Goal: Check status: Check status

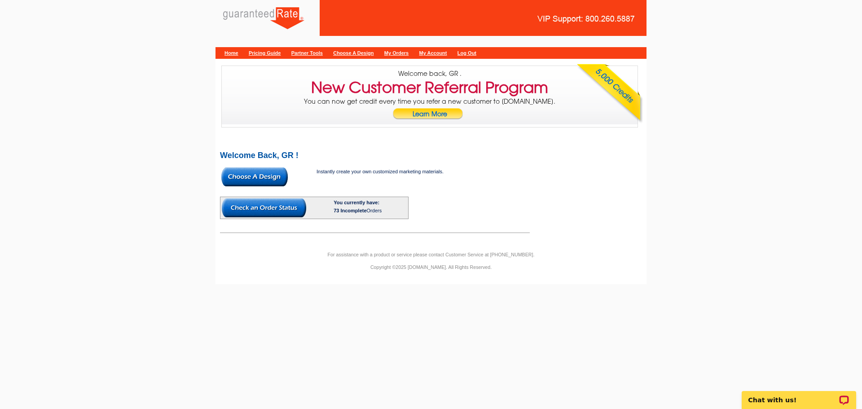
click at [416, 48] on div "Home Pricing Guide Partner Tools Choose A Design My Orders My Account Log Out" at bounding box center [431, 53] width 431 height 12
click at [409, 53] on link "My Orders" at bounding box center [396, 52] width 24 height 5
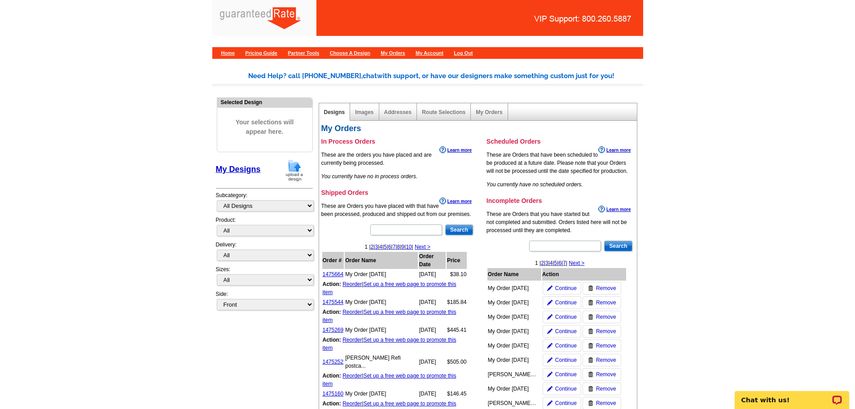
click at [721, 254] on main "Need Help? call [PHONE_NUMBER], chat with support, or have our designers make s…" at bounding box center [427, 351] width 855 height 588
click at [394, 224] on input "text" at bounding box center [406, 229] width 72 height 11
type input "1475255"
click at [462, 228] on input "Search" at bounding box center [459, 229] width 28 height 11
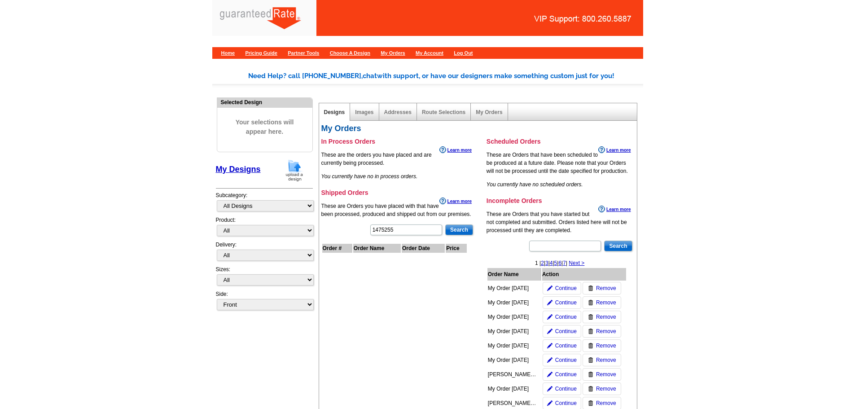
click at [61, 94] on main "Need Help? call 800-260-5887, chat with support, or have our designers make som…" at bounding box center [427, 285] width 855 height 457
drag, startPoint x: 401, startPoint y: 230, endPoint x: 366, endPoint y: 228, distance: 34.6
click at [366, 228] on div "1475255 Search Order # Order Name Order Date Price" at bounding box center [397, 247] width 153 height 46
click at [458, 229] on input "Search" at bounding box center [459, 229] width 28 height 11
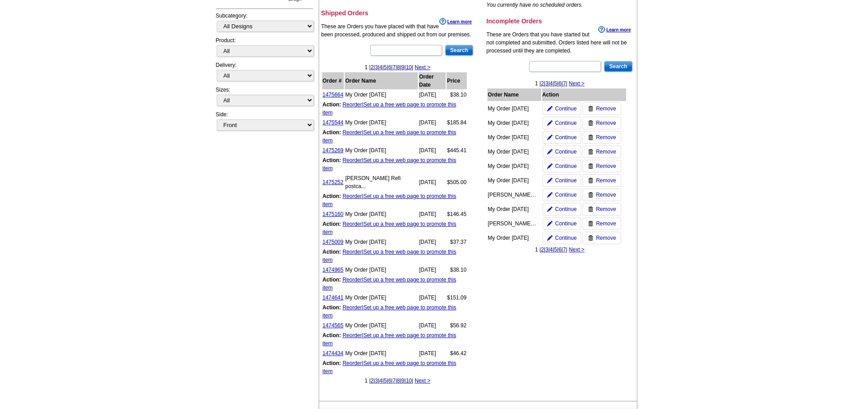
scroll to position [45, 0]
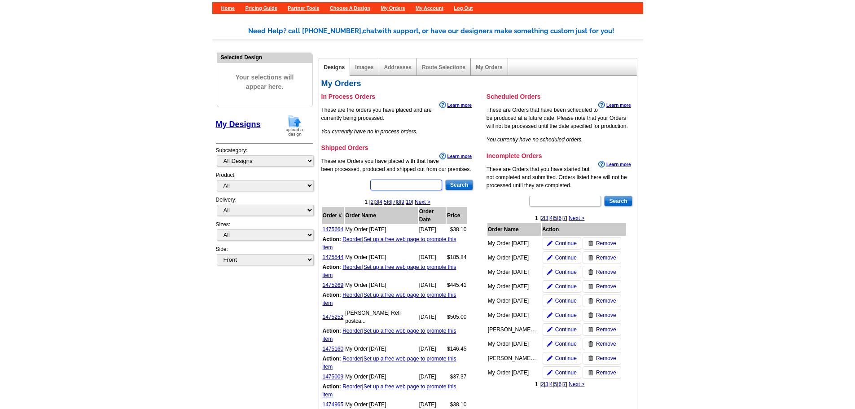
click at [400, 183] on input "text" at bounding box center [406, 185] width 72 height 11
type input "patrick"
click at [463, 182] on input "Search" at bounding box center [459, 185] width 28 height 11
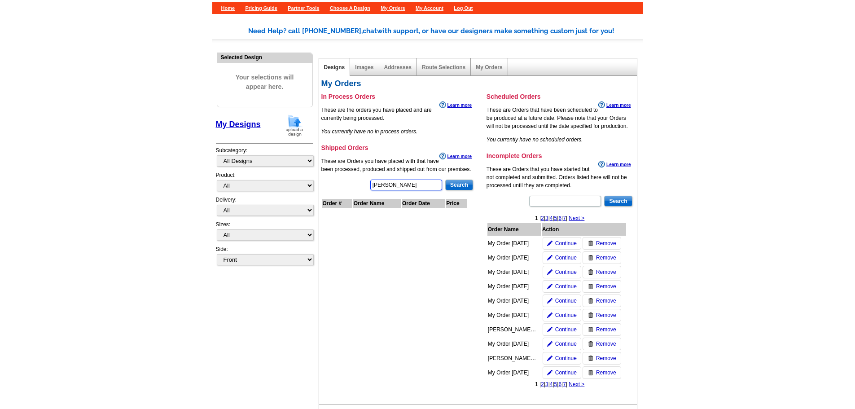
drag, startPoint x: 409, startPoint y: 181, endPoint x: 335, endPoint y: 187, distance: 74.8
click at [335, 187] on div "patrick Search Order # Order Name Order Date Price" at bounding box center [397, 202] width 153 height 46
